Goal: Information Seeking & Learning: Learn about a topic

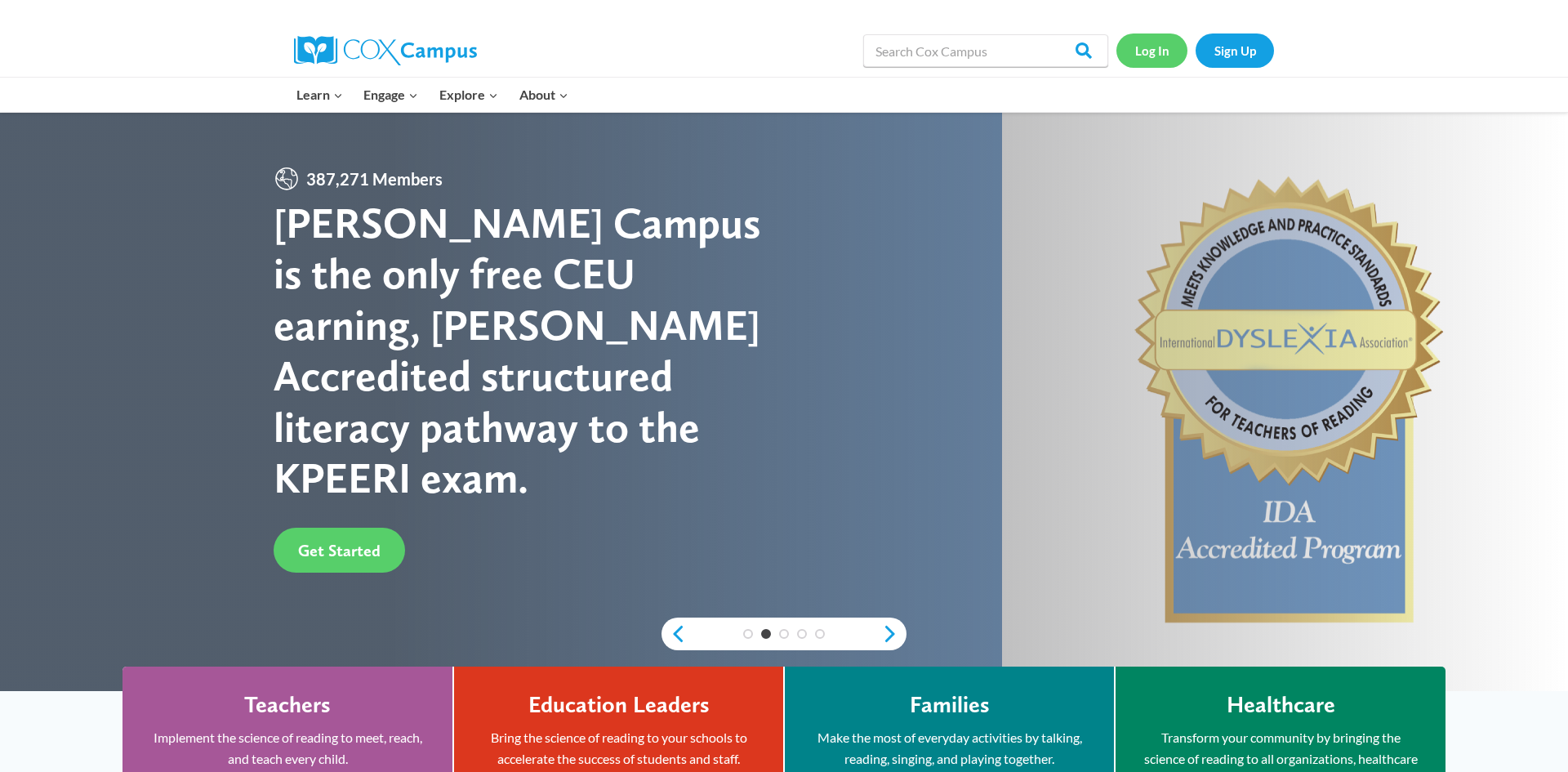
click at [1165, 50] on link "Log In" at bounding box center [1152, 50] width 71 height 33
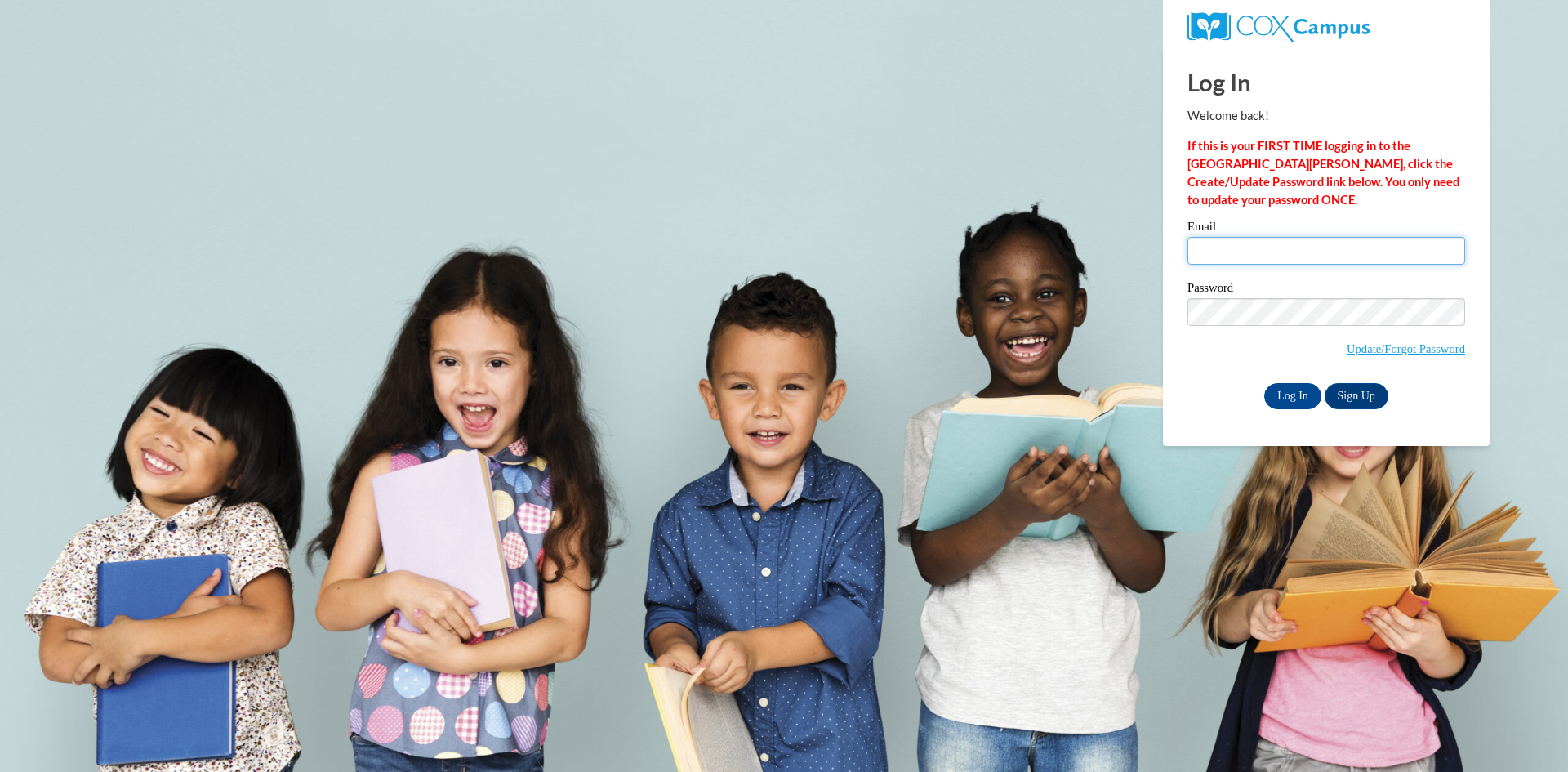
click at [1259, 237] on input "Email" at bounding box center [1325, 251] width 277 height 27
type input "gatzkee@ripon.k12.wi.us"
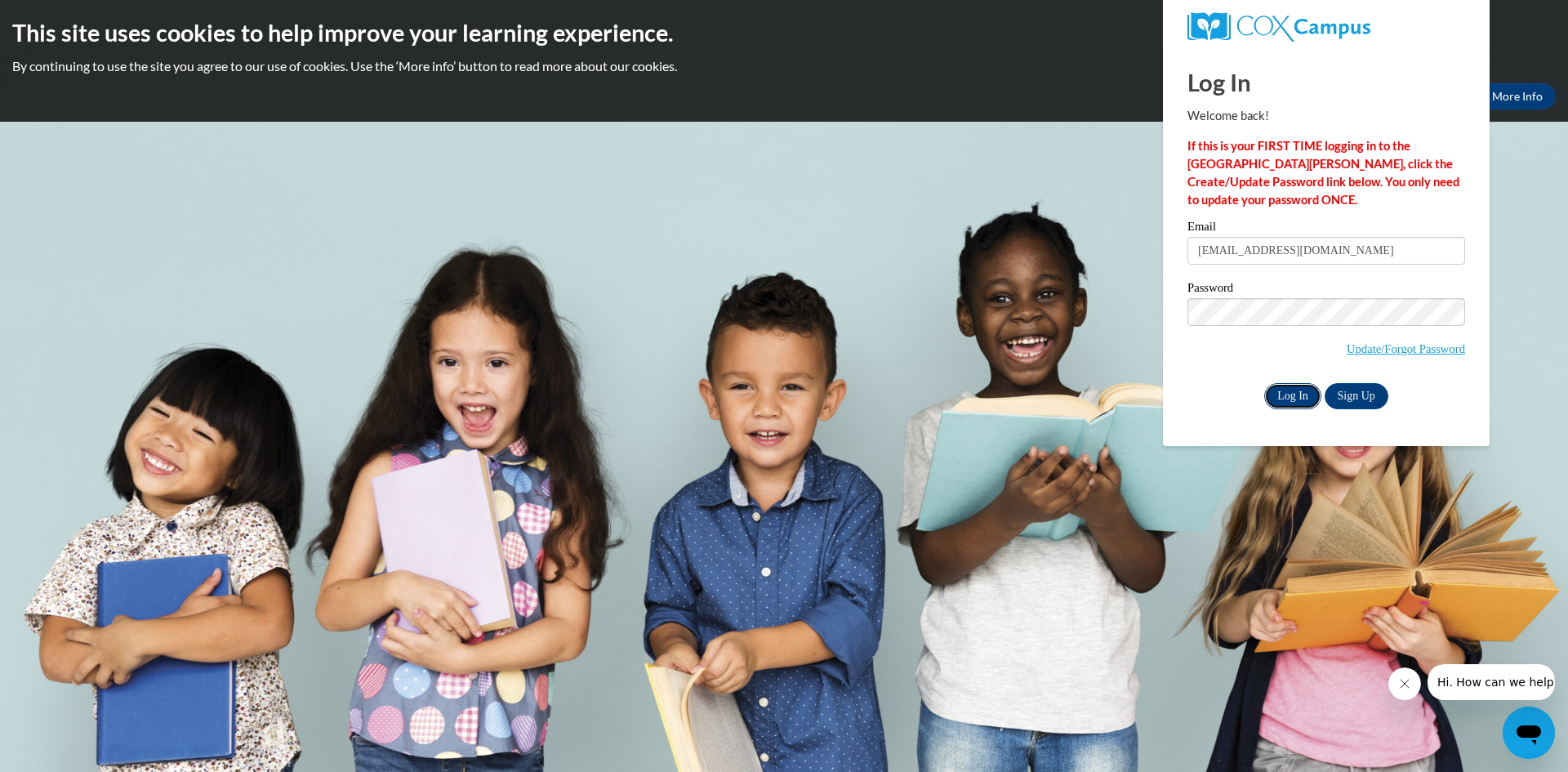
click at [1286, 398] on input "Log In" at bounding box center [1293, 396] width 58 height 26
click at [1301, 402] on input "Log In" at bounding box center [1293, 396] width 58 height 26
click at [1301, 395] on input "Log In" at bounding box center [1293, 396] width 58 height 26
click at [1296, 392] on input "Log In" at bounding box center [1293, 396] width 58 height 26
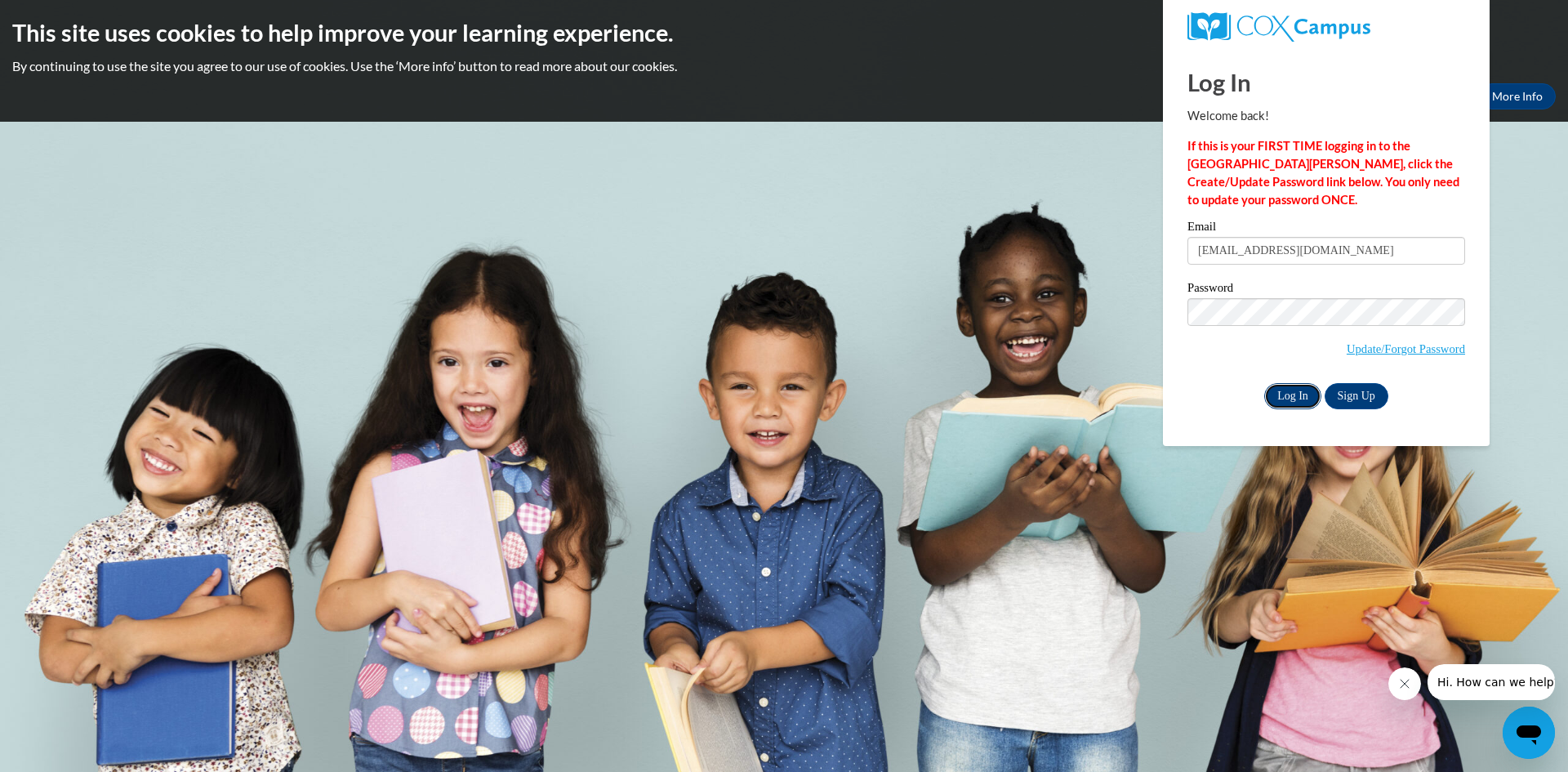
click at [1296, 392] on input "Log In" at bounding box center [1293, 396] width 58 height 26
drag, startPoint x: 1296, startPoint y: 392, endPoint x: 1293, endPoint y: 377, distance: 15.3
click at [1297, 392] on input "Log In" at bounding box center [1293, 396] width 58 height 26
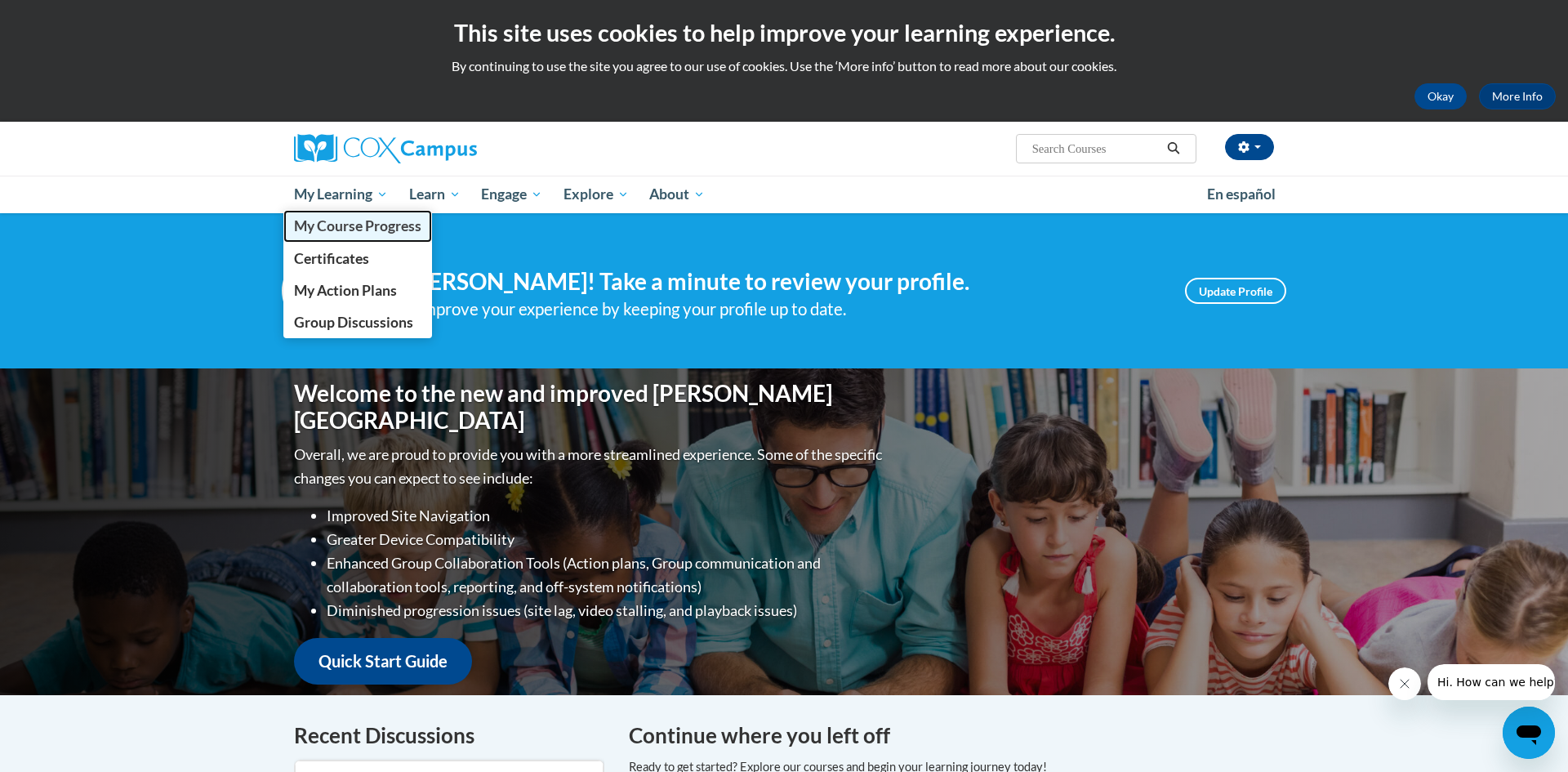
click at [349, 228] on span "My Course Progress" at bounding box center [358, 226] width 127 height 17
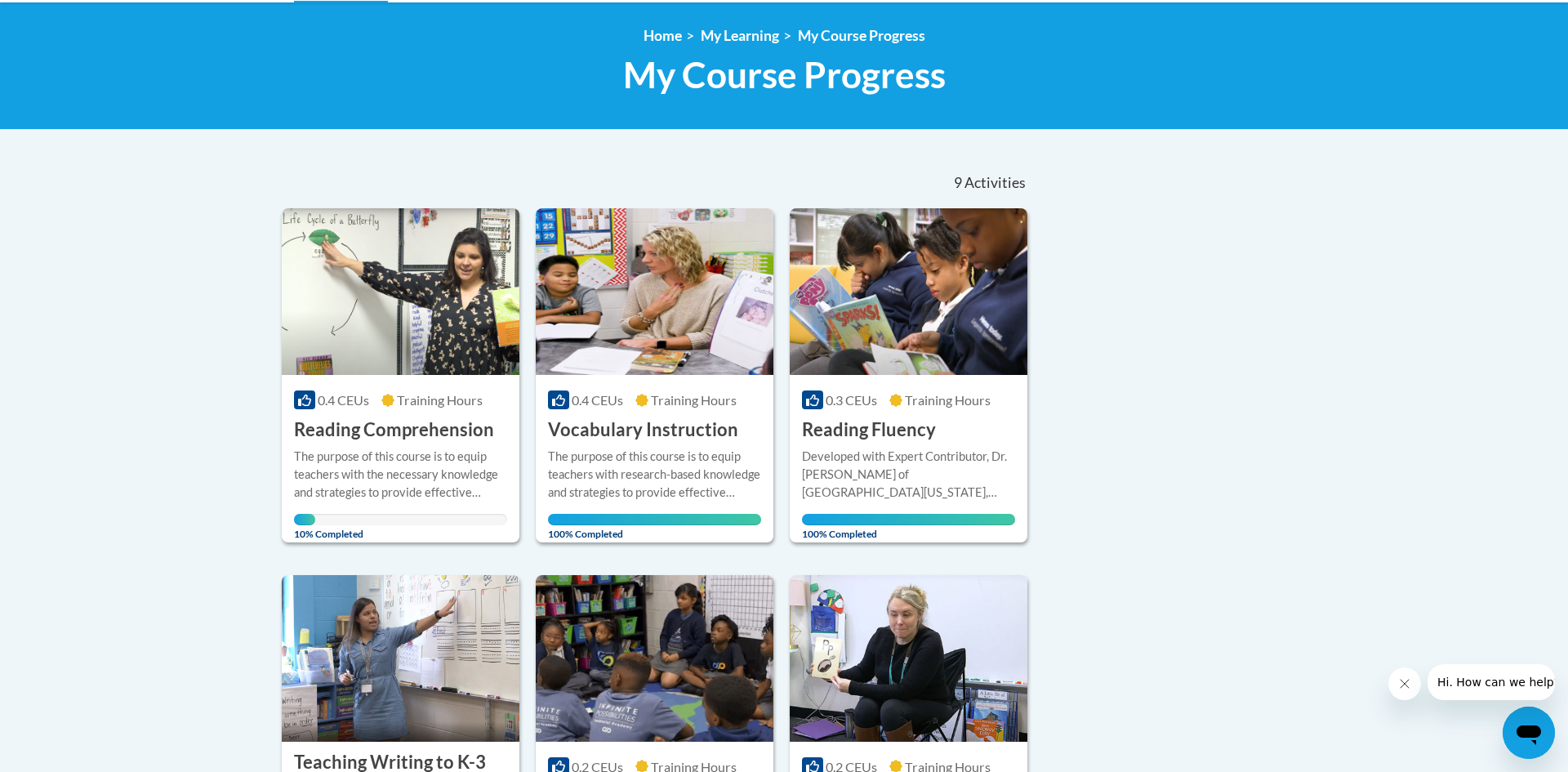
scroll to position [271, 0]
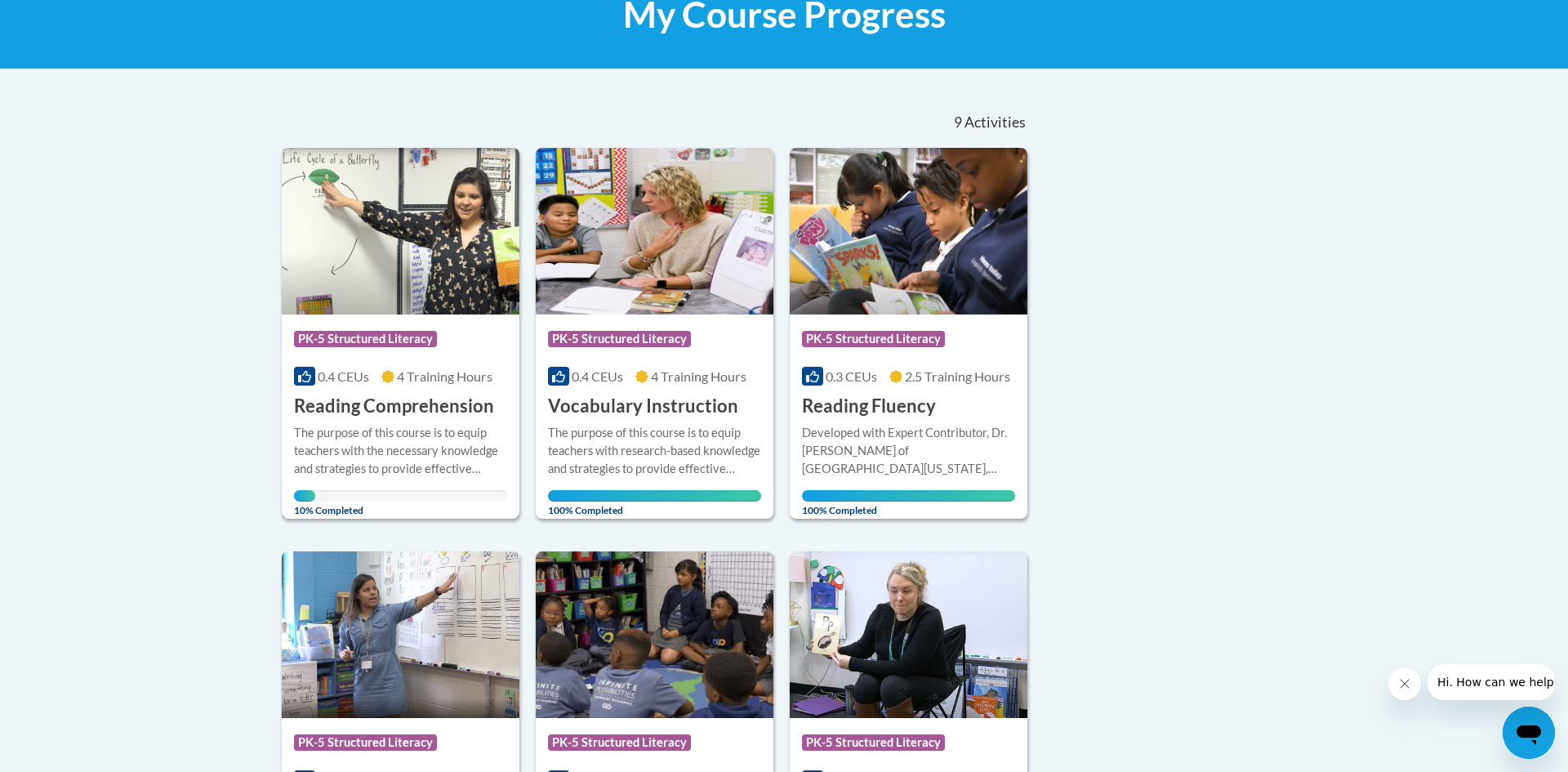
click at [376, 413] on h3 "Reading Comprehension" at bounding box center [394, 406] width 200 height 25
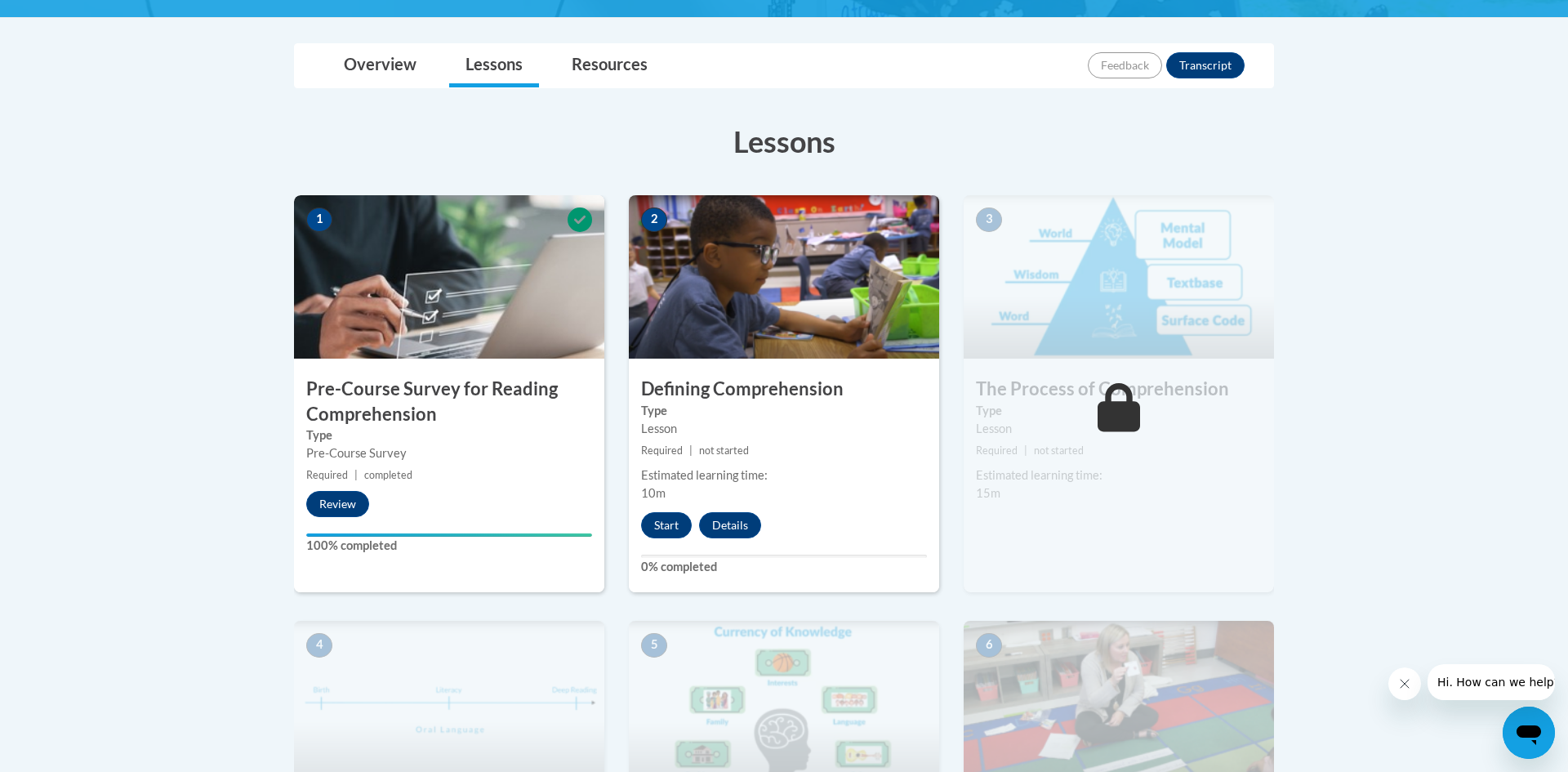
scroll to position [377, 0]
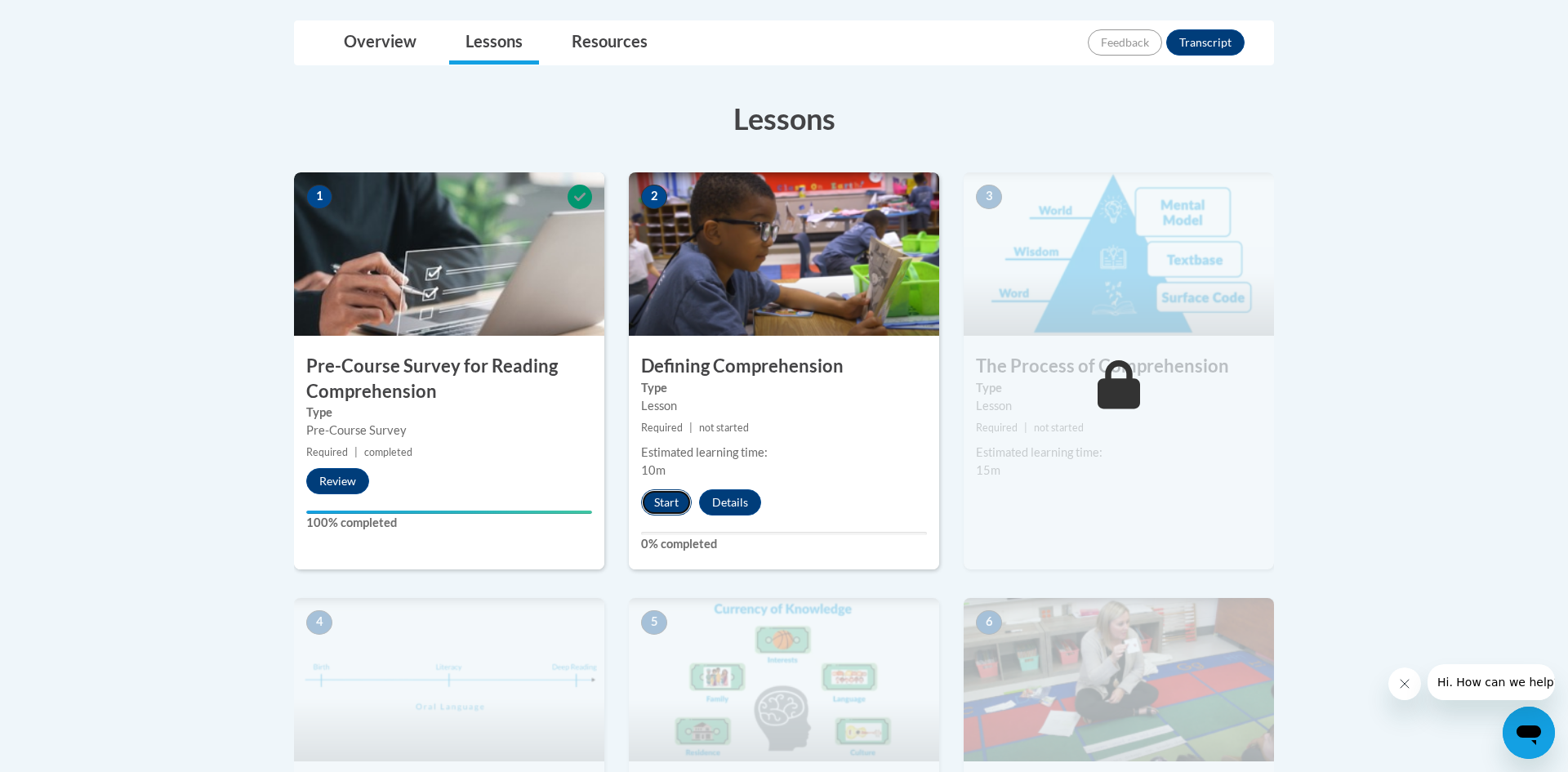
click at [681, 501] on button "Start" at bounding box center [666, 502] width 51 height 26
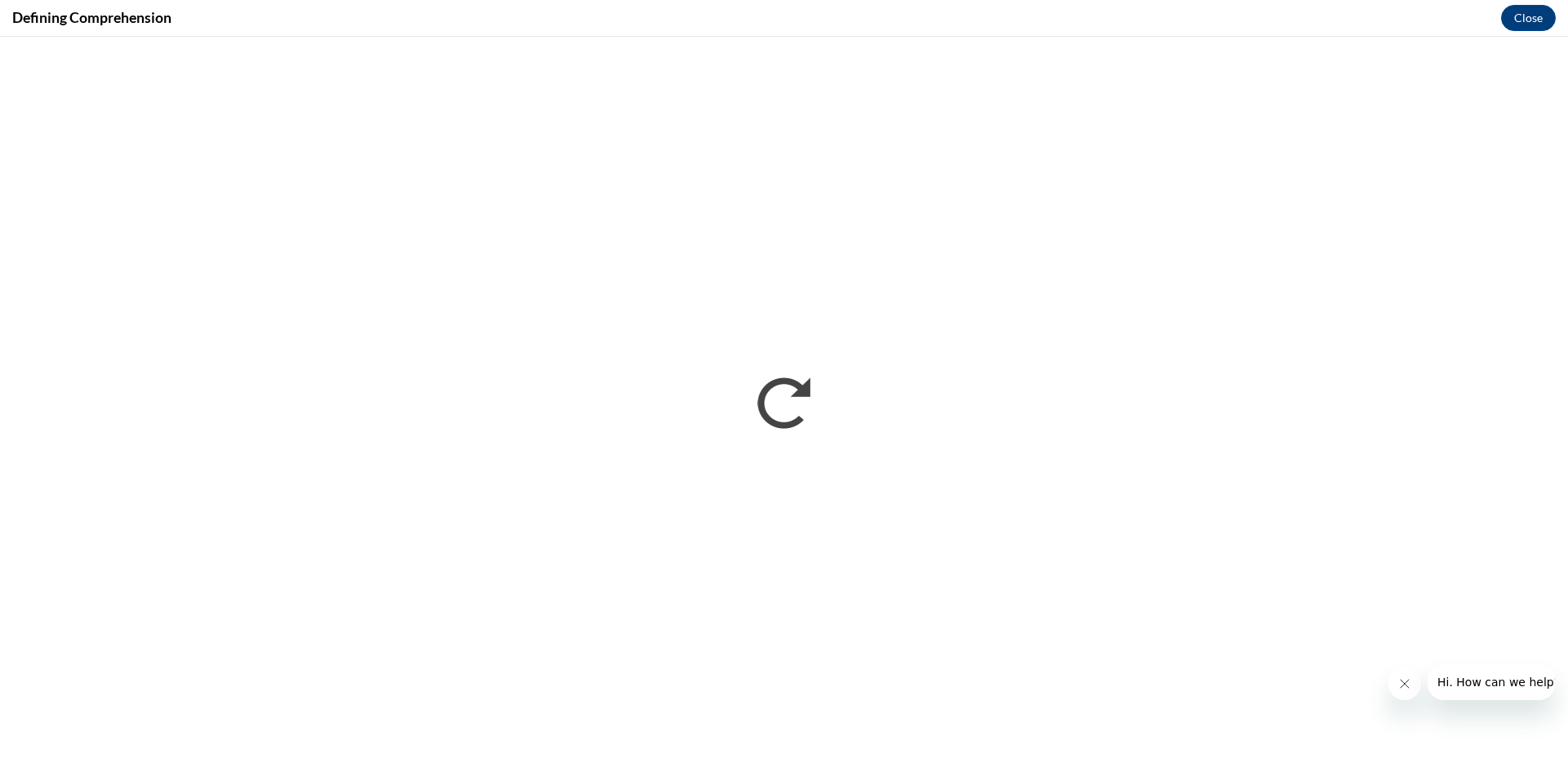
scroll to position [0, 0]
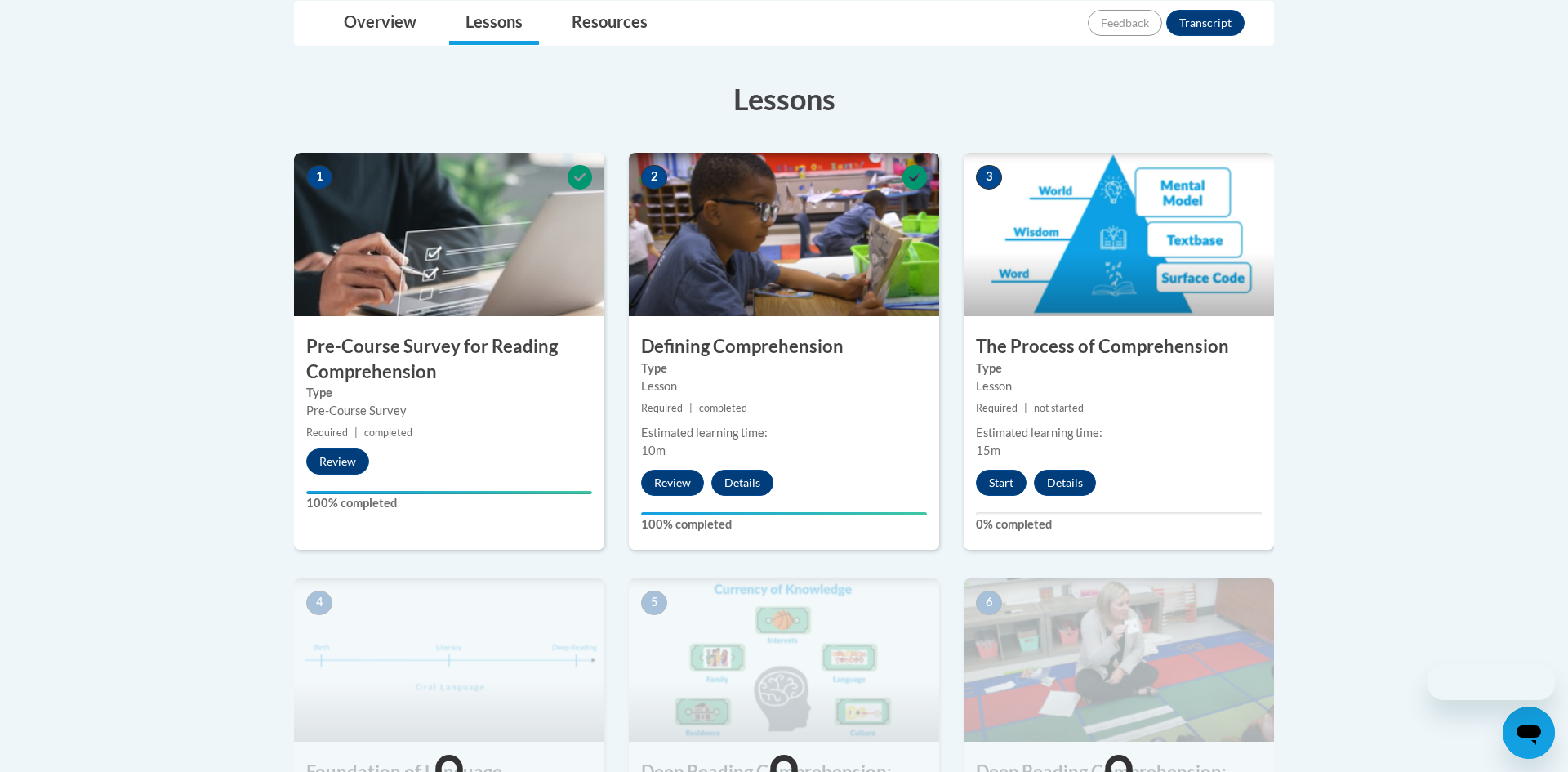
scroll to position [406, 0]
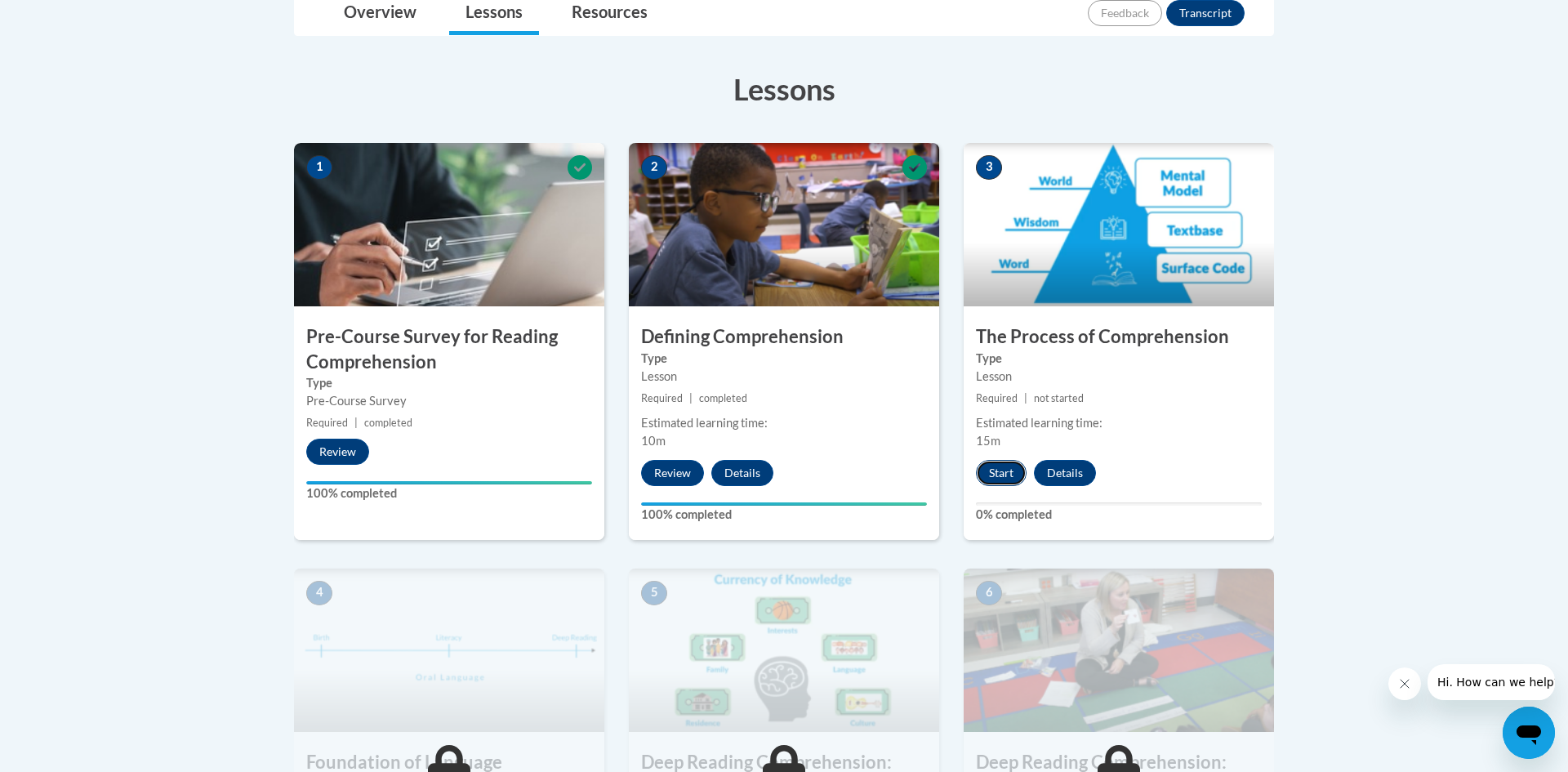
click at [1015, 477] on button "Start" at bounding box center [1001, 473] width 51 height 26
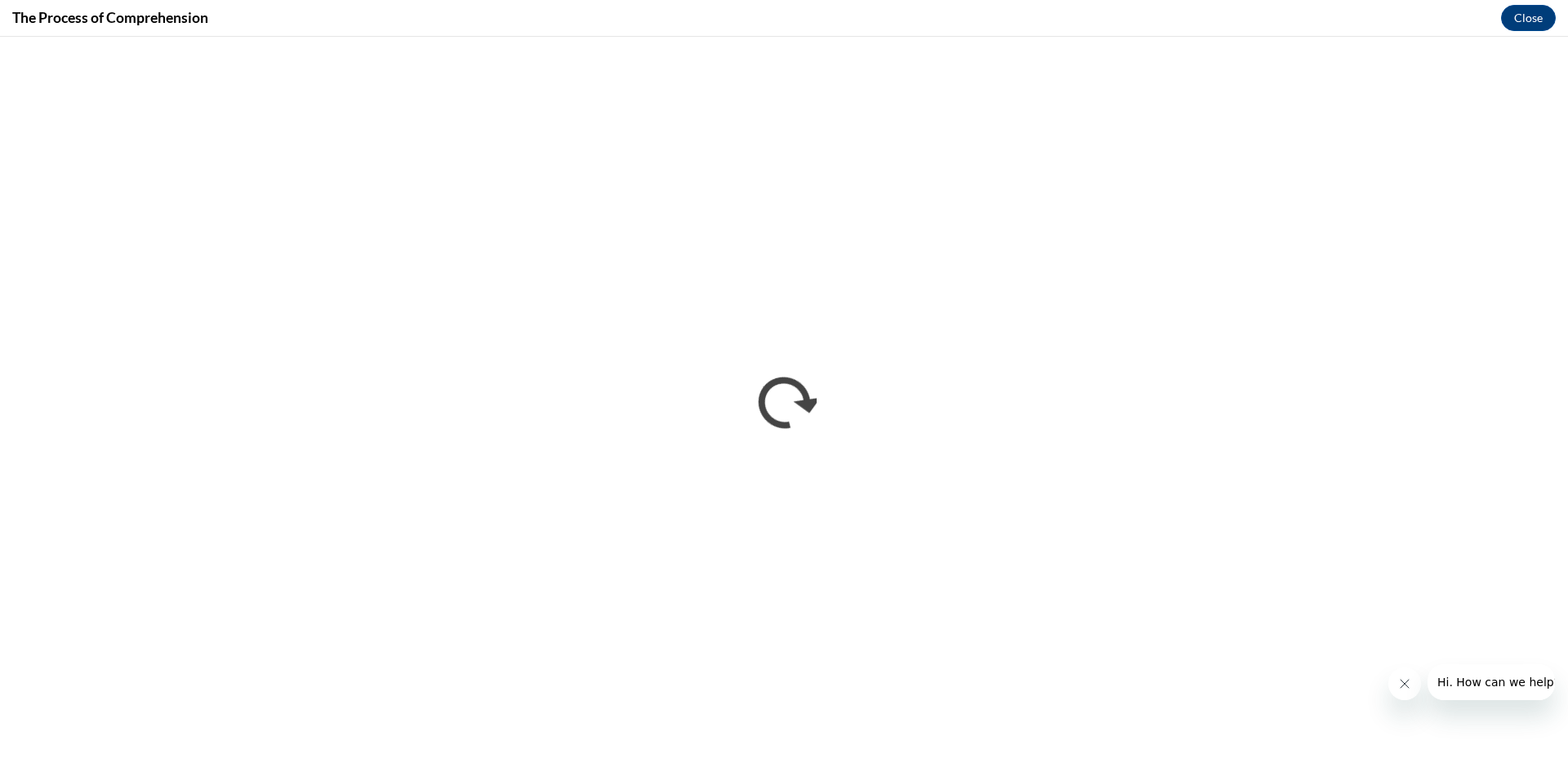
scroll to position [0, 0]
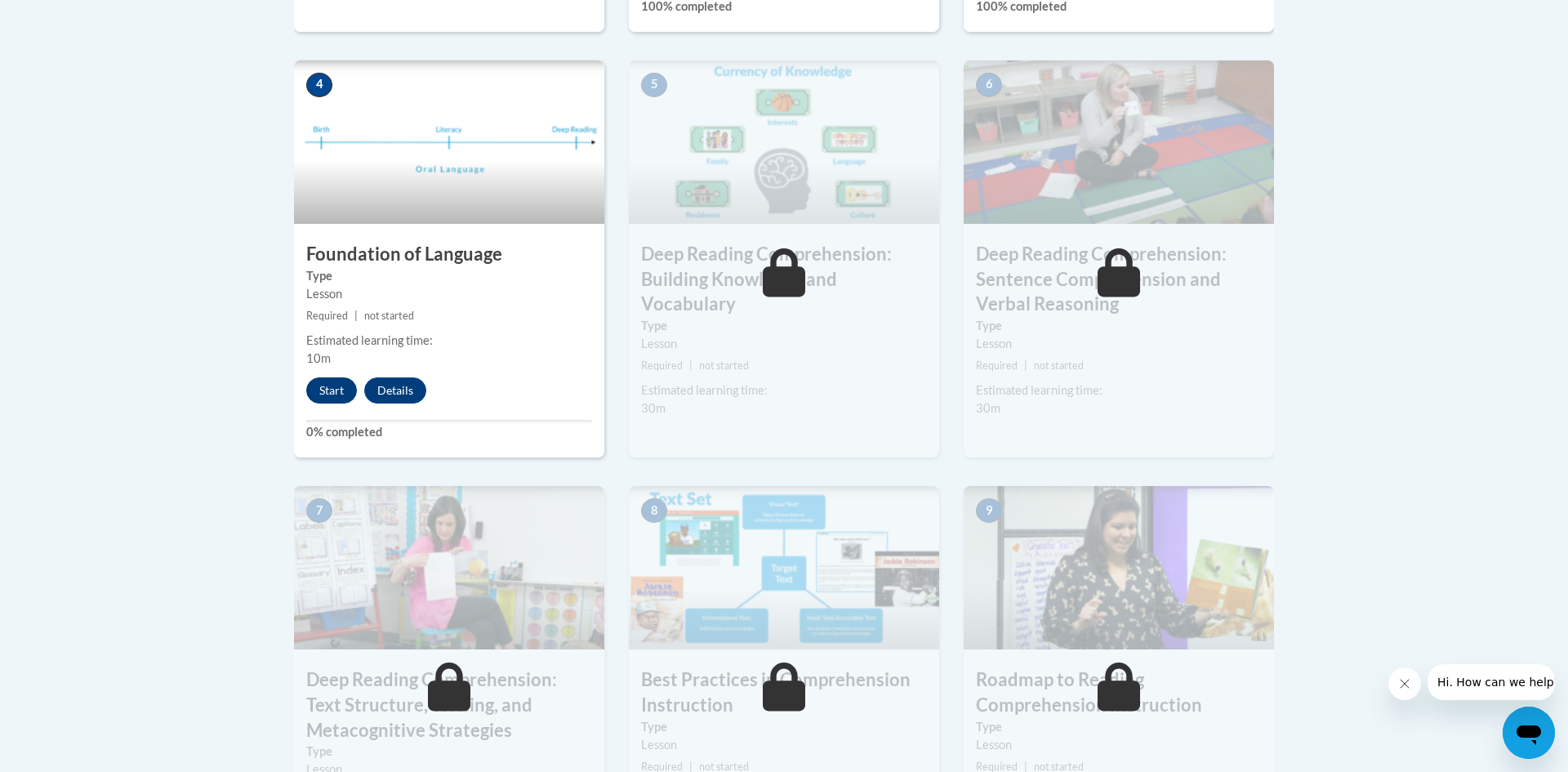
scroll to position [916, 0]
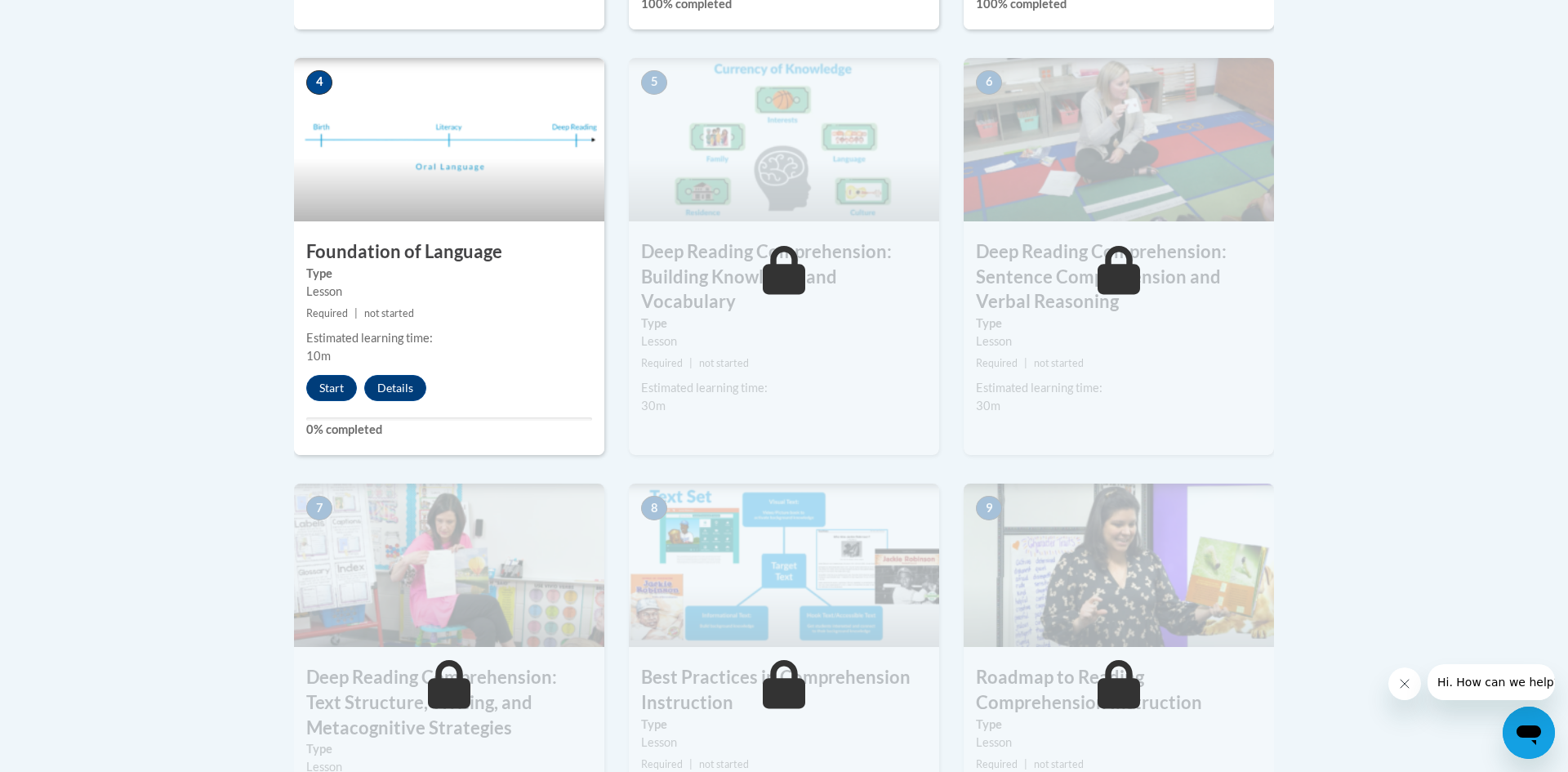
click at [328, 374] on div "4 Foundation of Language Type Lesson Required | not started Estimated learning …" at bounding box center [450, 257] width 311 height 397
click at [321, 382] on button "Start" at bounding box center [331, 388] width 51 height 26
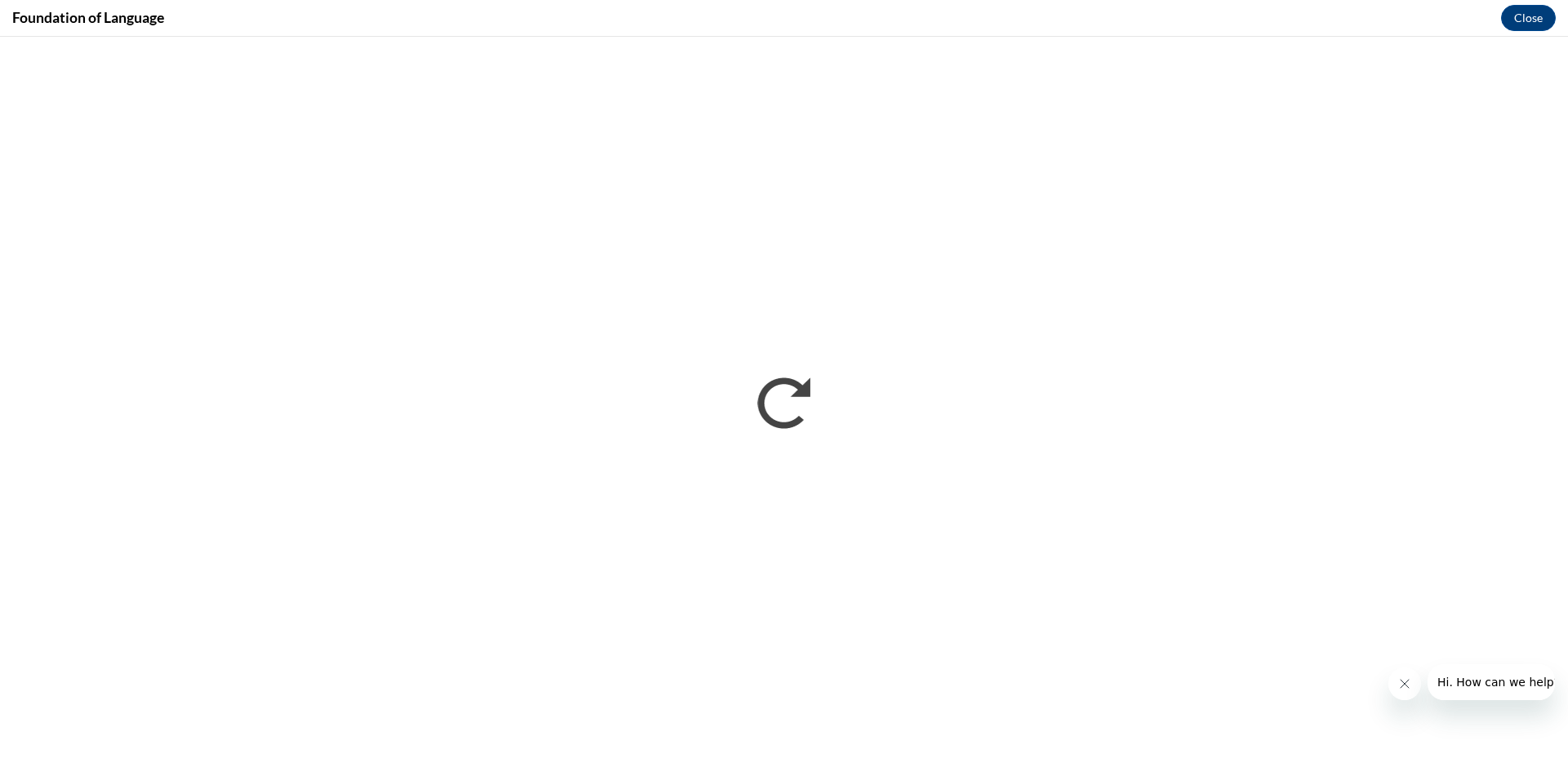
scroll to position [0, 0]
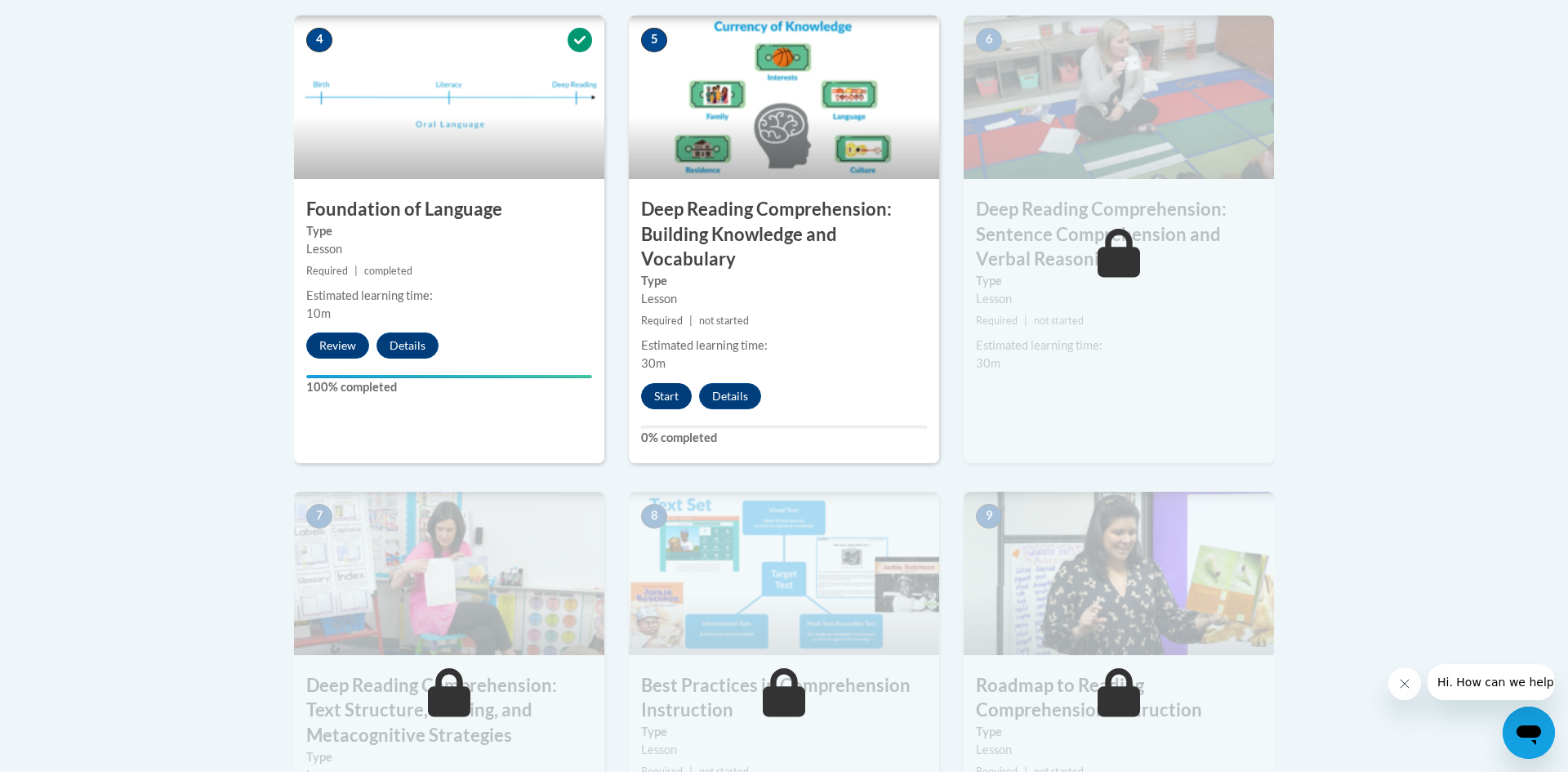
scroll to position [960, 0]
click at [681, 391] on button "Start" at bounding box center [666, 395] width 51 height 26
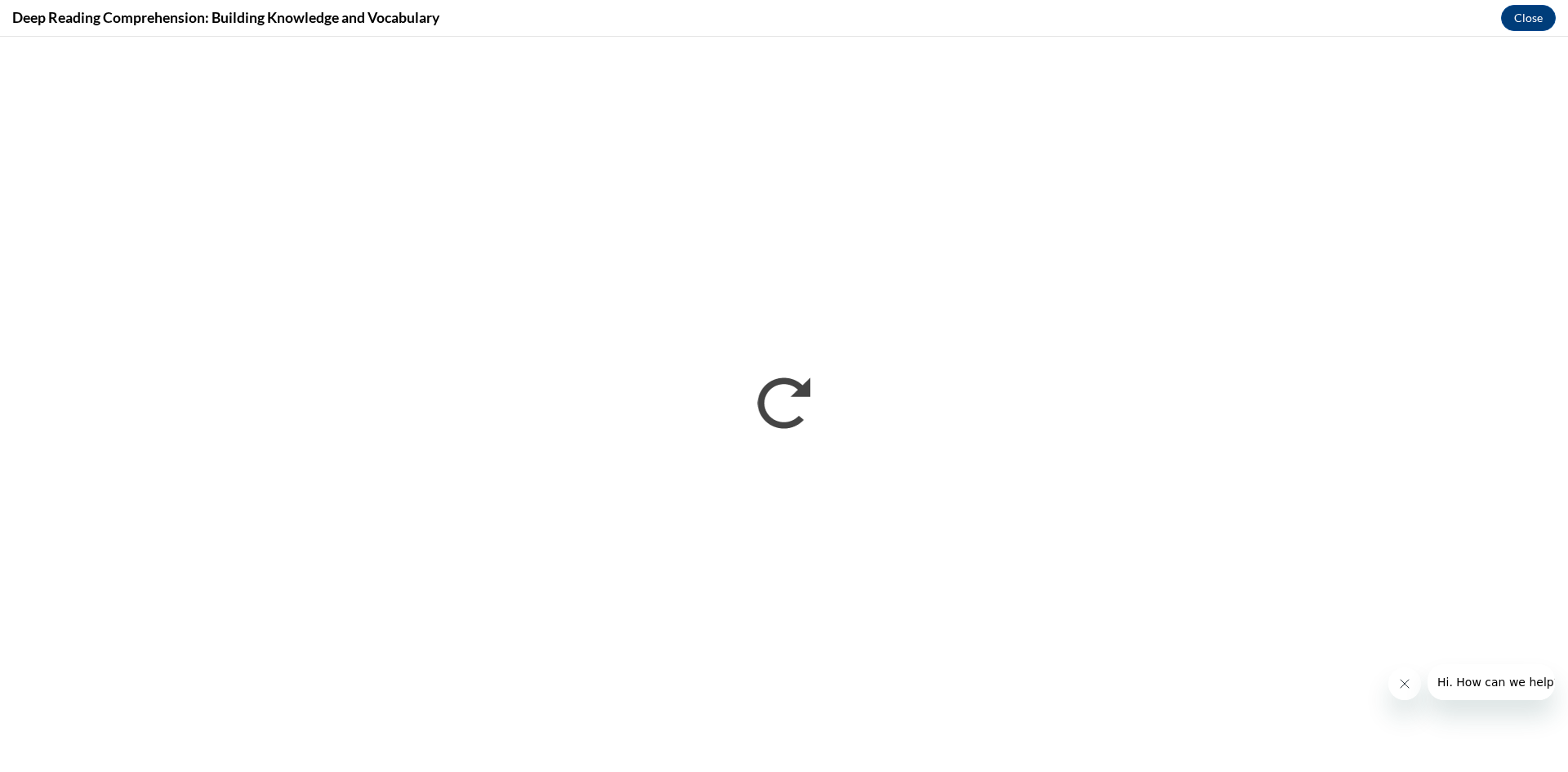
scroll to position [0, 0]
